Goal: Find specific page/section: Find specific page/section

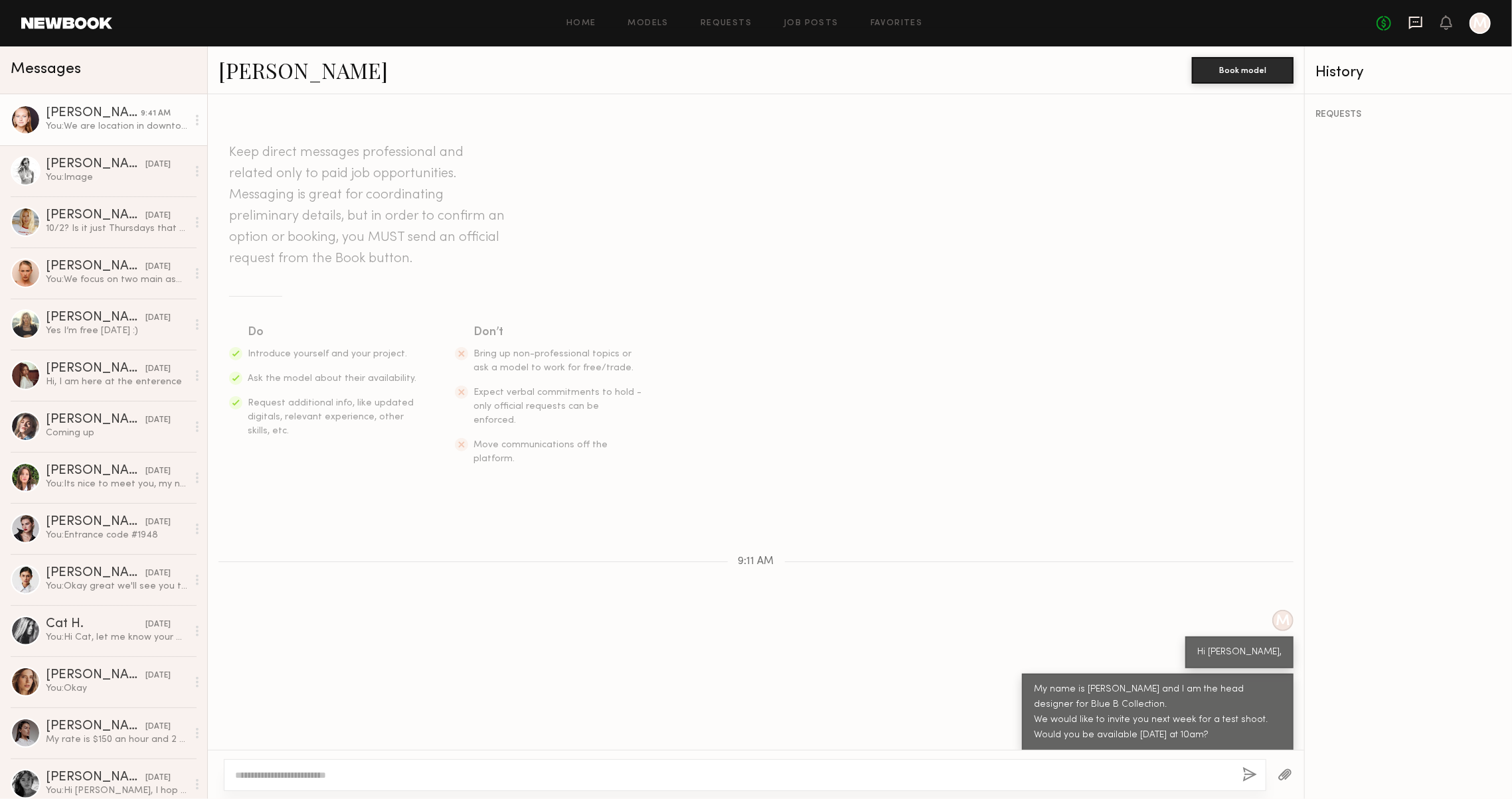
scroll to position [26, 0]
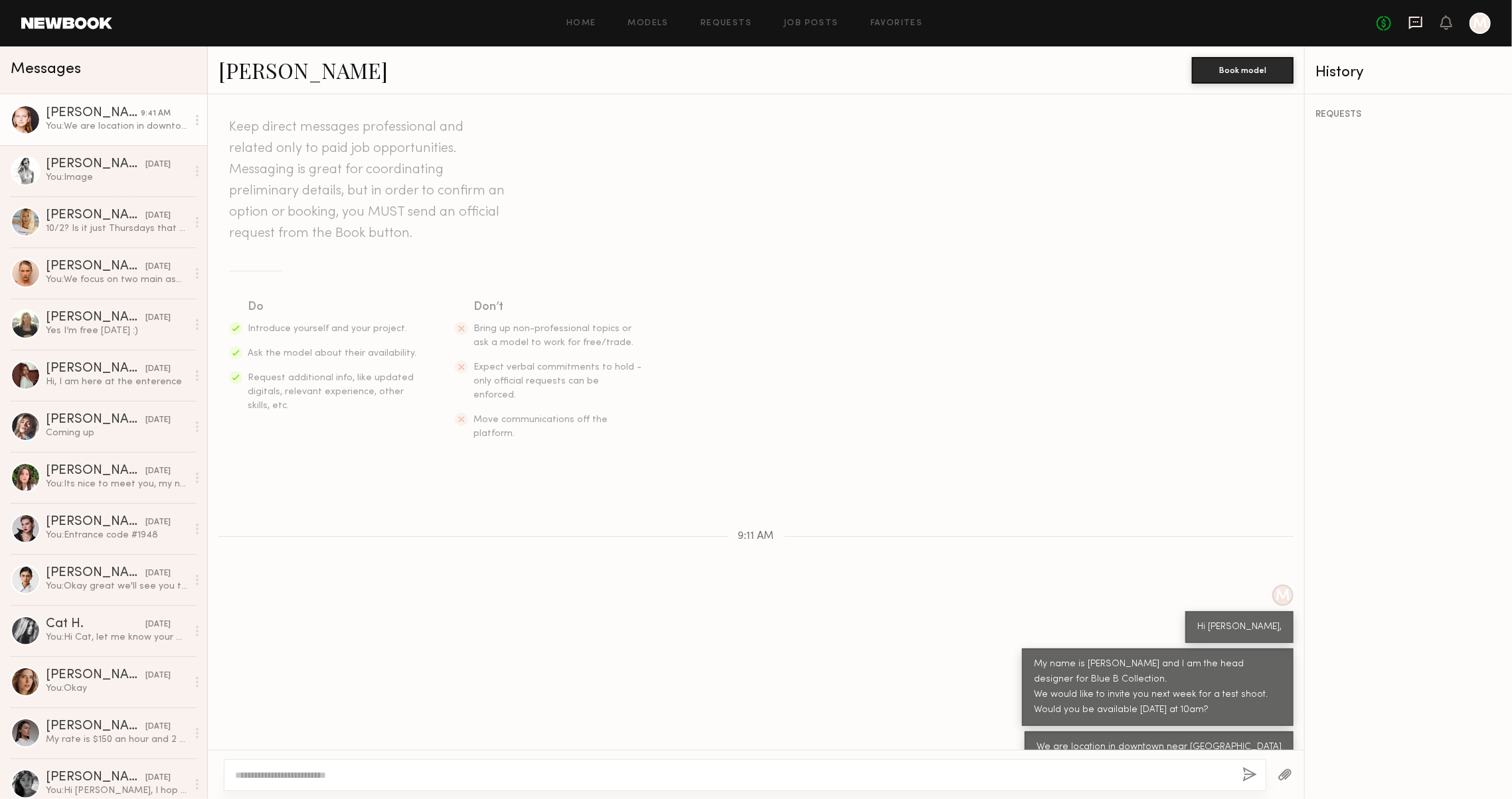
click at [1409, 22] on icon at bounding box center [1416, 23] width 15 height 15
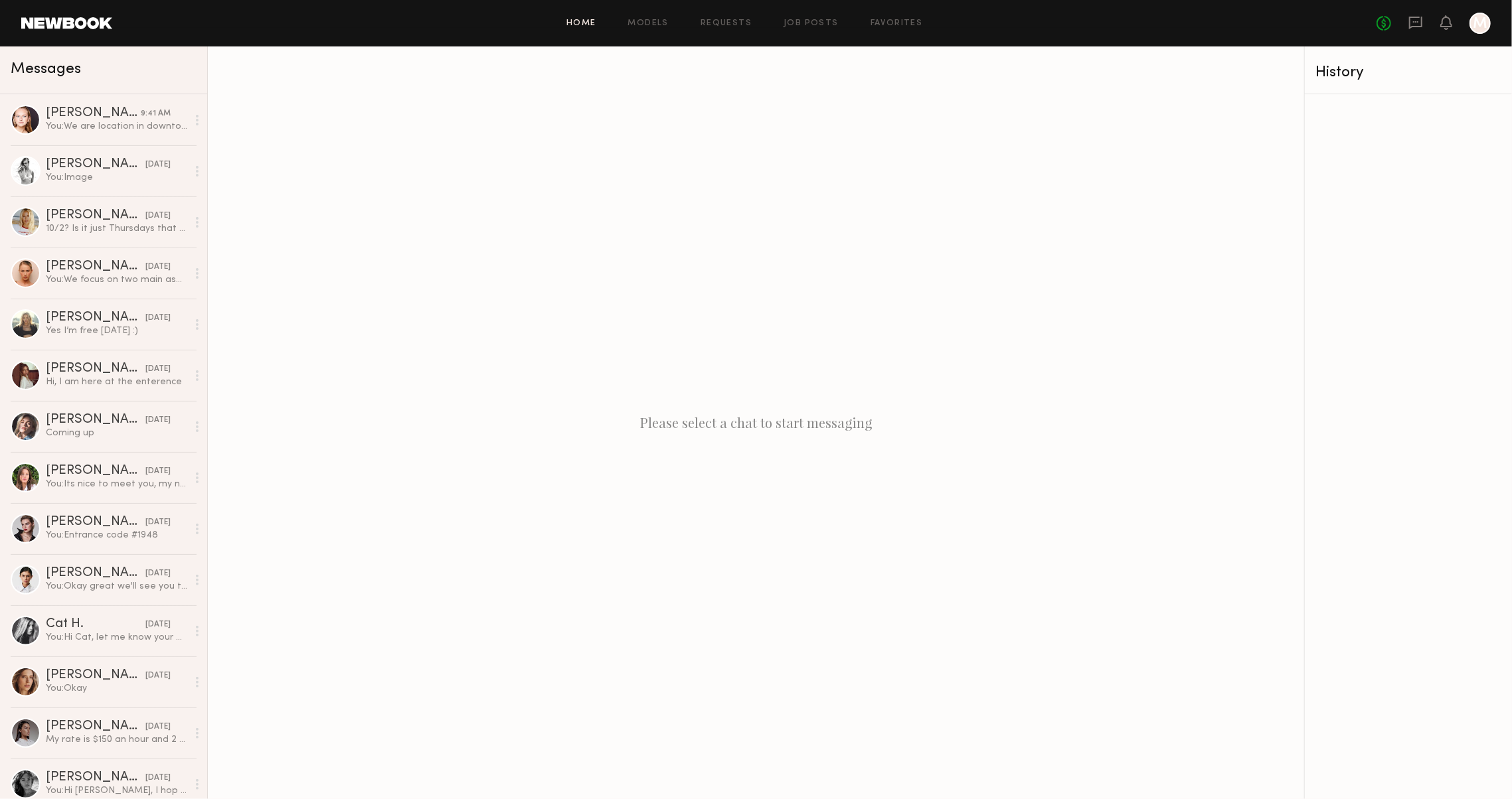
click at [582, 26] on link "Home" at bounding box center [581, 23] width 30 height 8
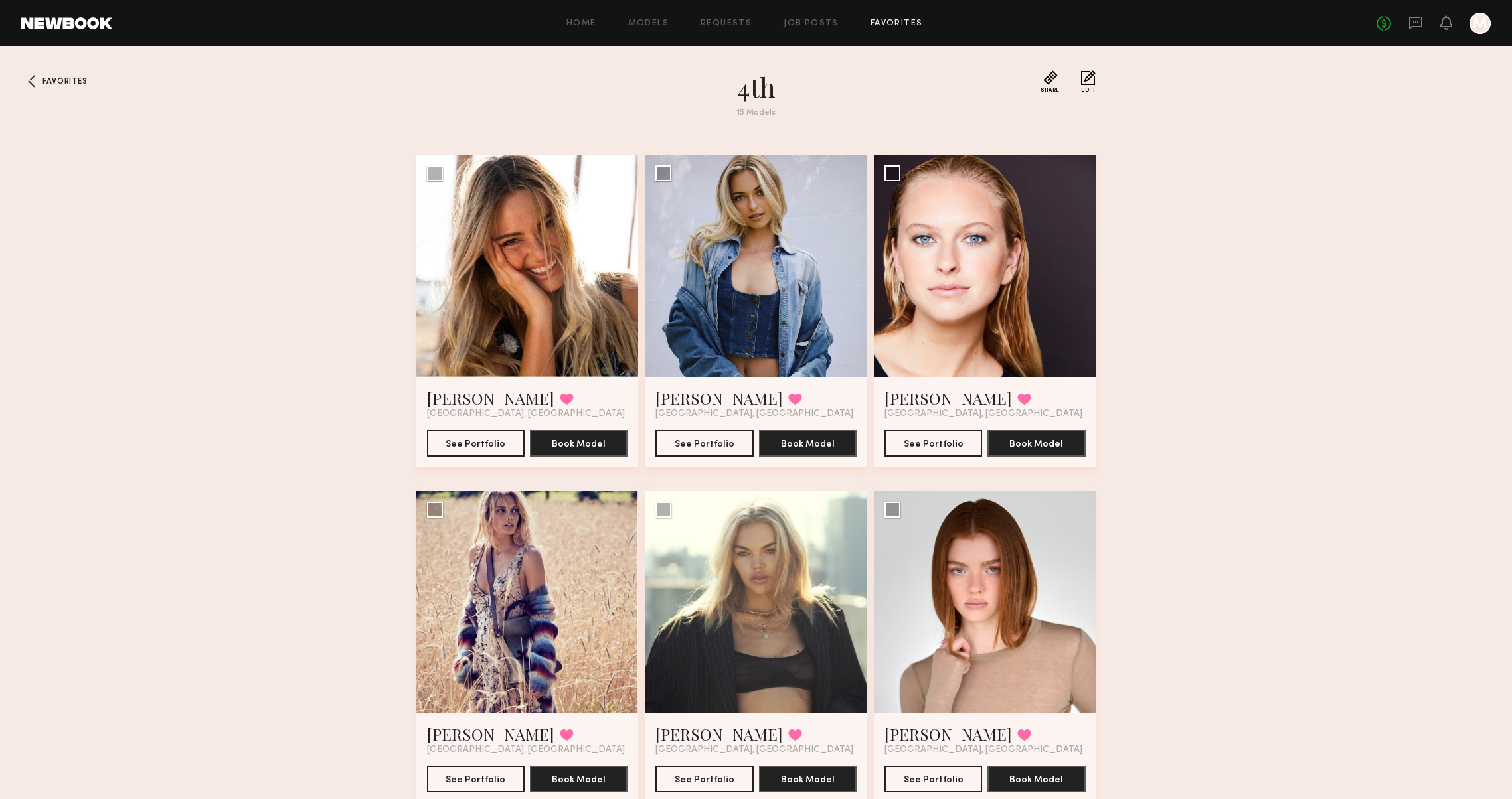
scroll to position [36, 0]
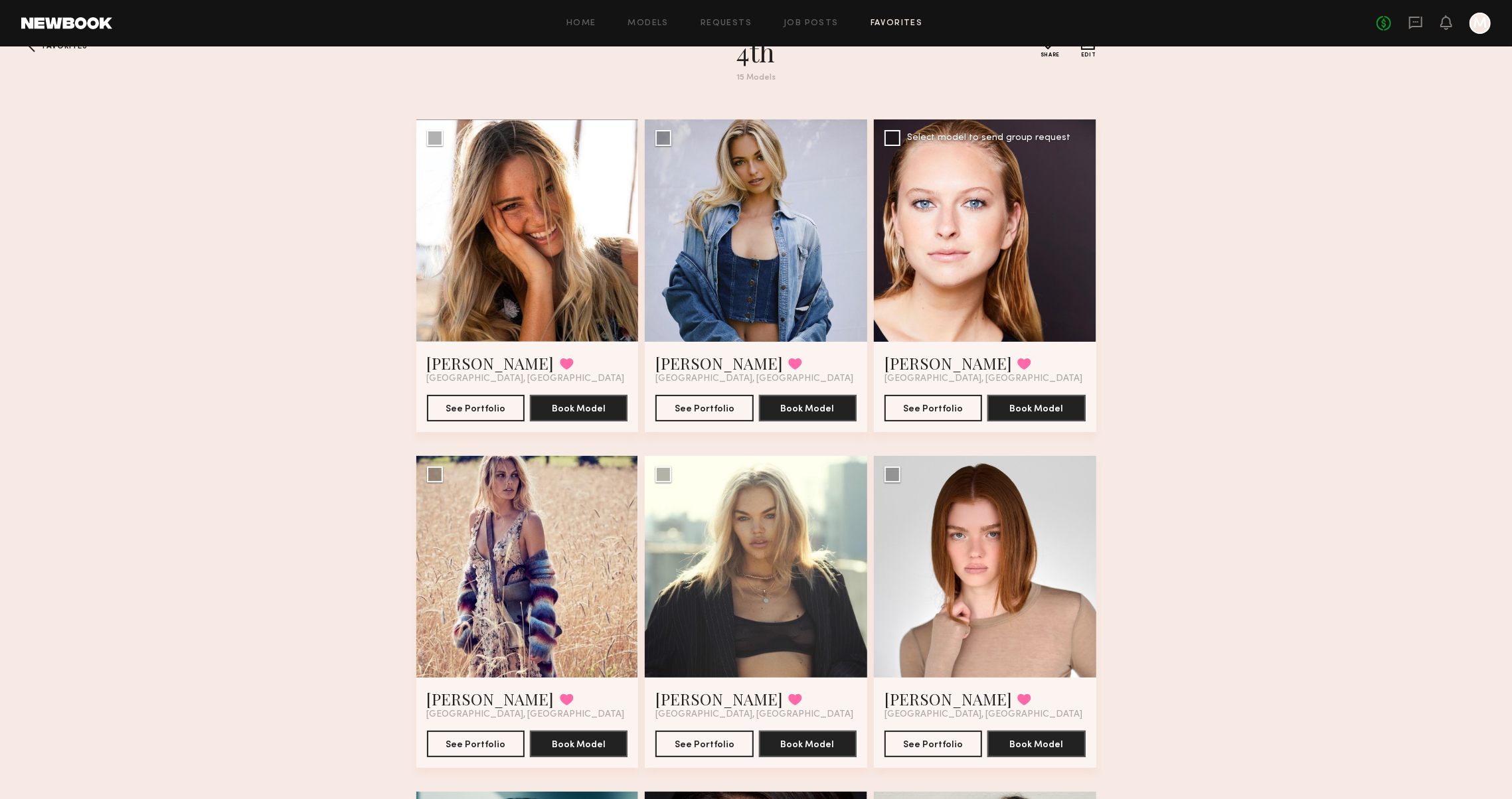
click at [1015, 281] on div at bounding box center [985, 231] width 223 height 223
click at [923, 365] on link "[PERSON_NAME]" at bounding box center [948, 362] width 128 height 21
